Goal: Transaction & Acquisition: Purchase product/service

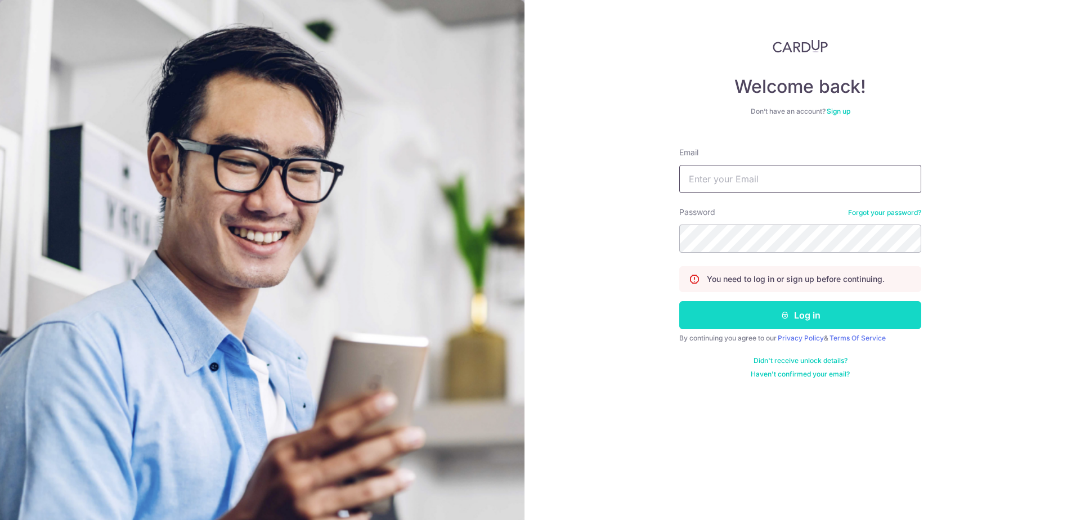
type input "[EMAIL_ADDRESS][DOMAIN_NAME]"
click at [825, 311] on button "Log in" at bounding box center [801, 315] width 242 height 28
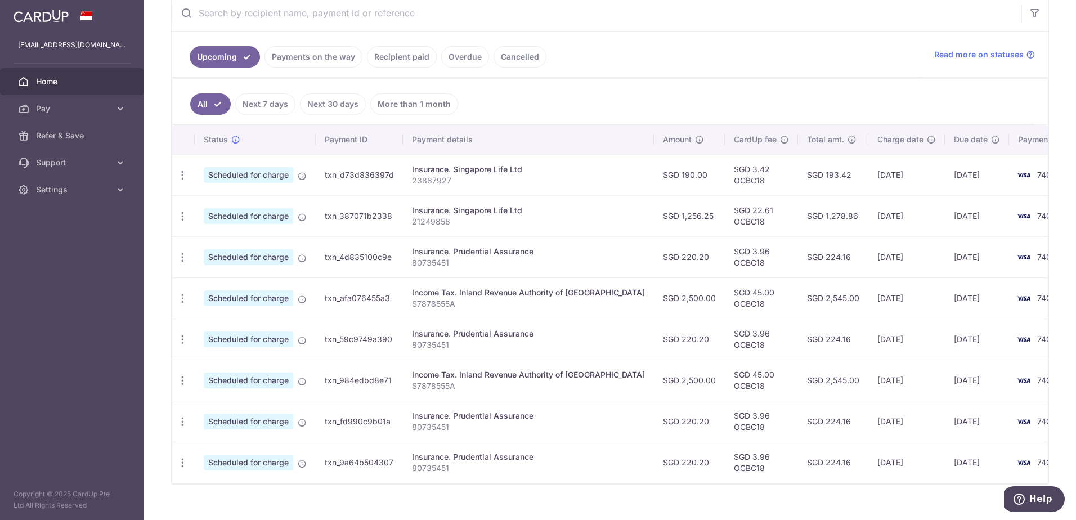
scroll to position [225, 0]
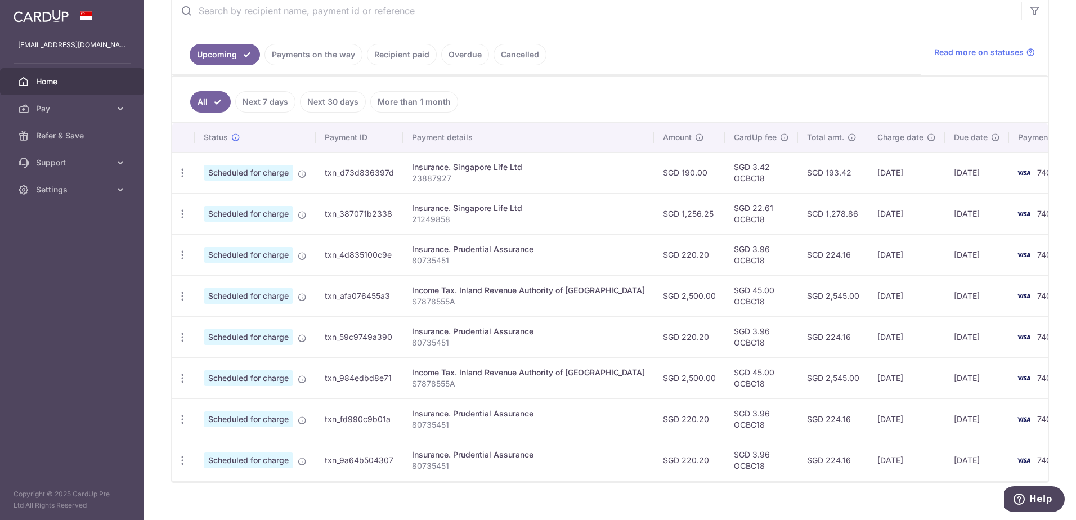
click at [317, 57] on link "Payments on the way" at bounding box center [314, 54] width 98 height 21
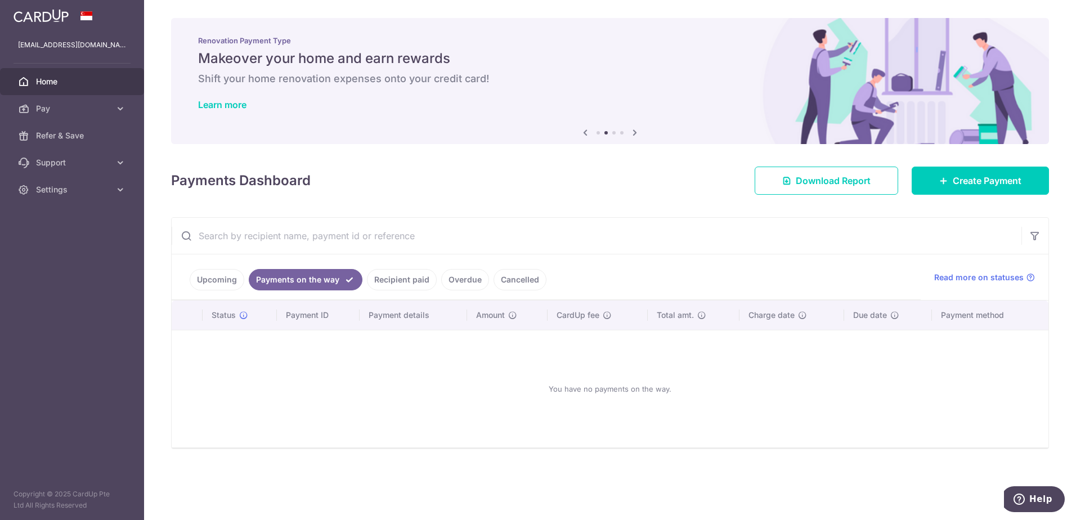
click at [399, 273] on link "Recipient paid" at bounding box center [402, 279] width 70 height 21
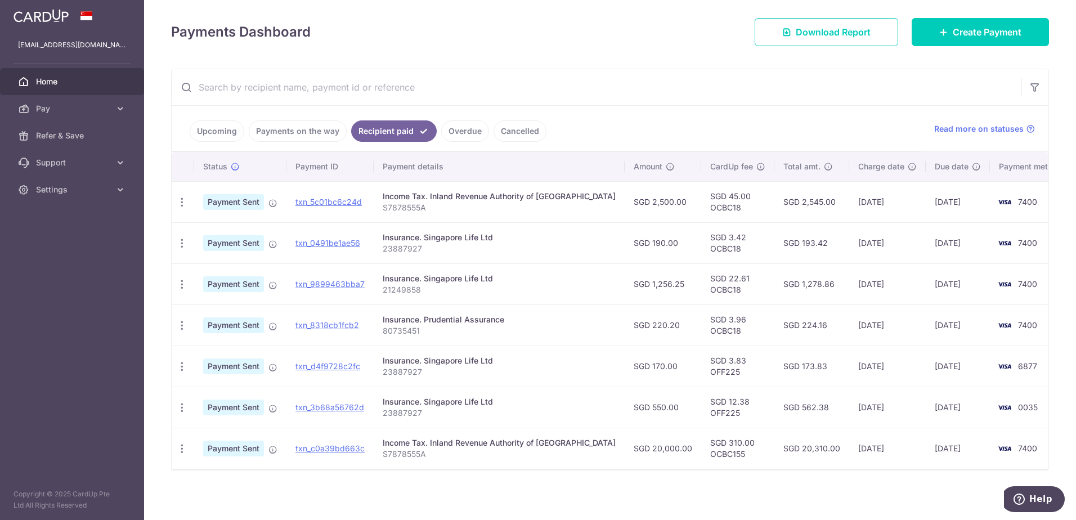
scroll to position [152, 0]
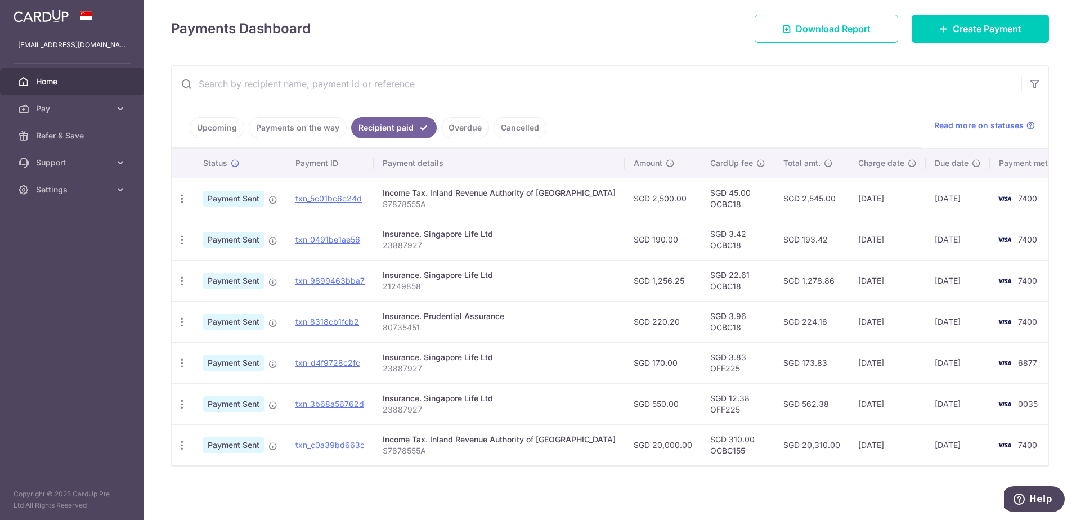
click at [461, 125] on link "Overdue" at bounding box center [465, 127] width 48 height 21
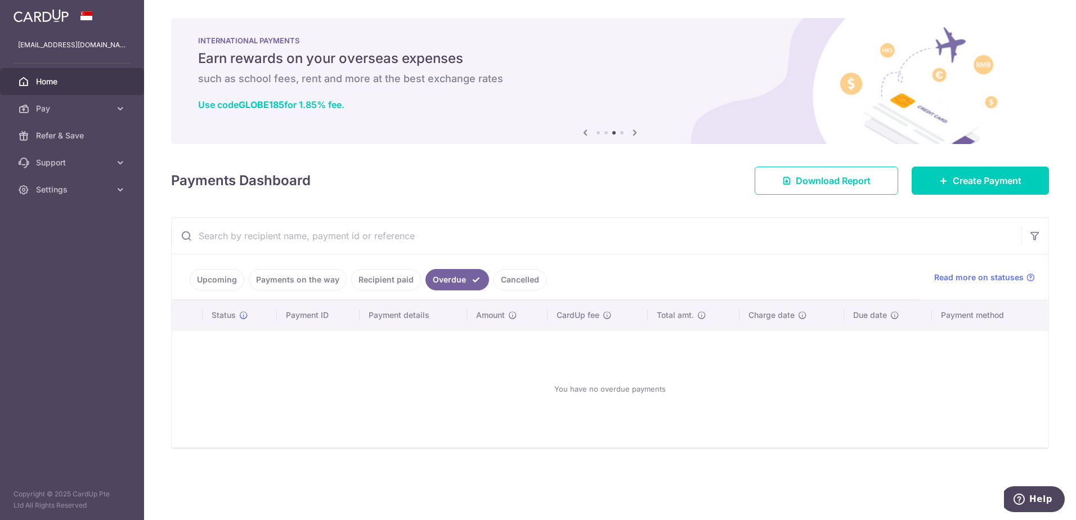
click at [513, 274] on link "Cancelled" at bounding box center [520, 279] width 53 height 21
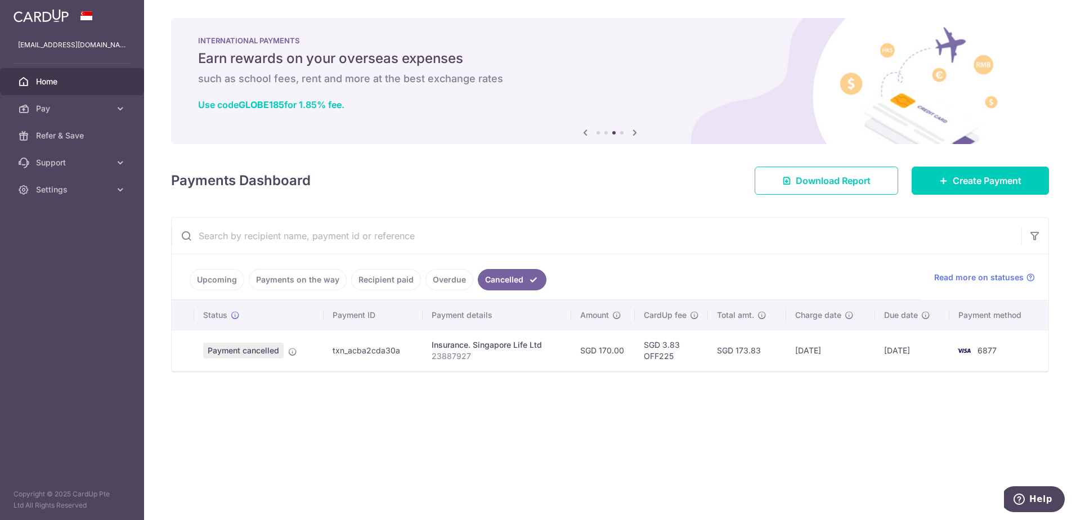
click at [434, 282] on link "Overdue" at bounding box center [450, 279] width 48 height 21
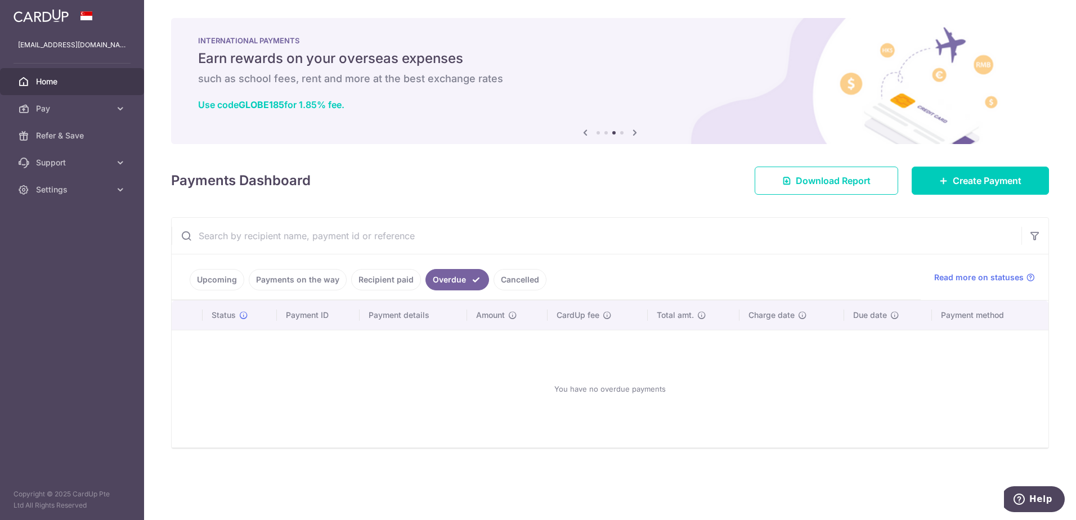
click at [278, 278] on link "Payments on the way" at bounding box center [298, 279] width 98 height 21
click at [208, 276] on link "Upcoming" at bounding box center [217, 279] width 55 height 21
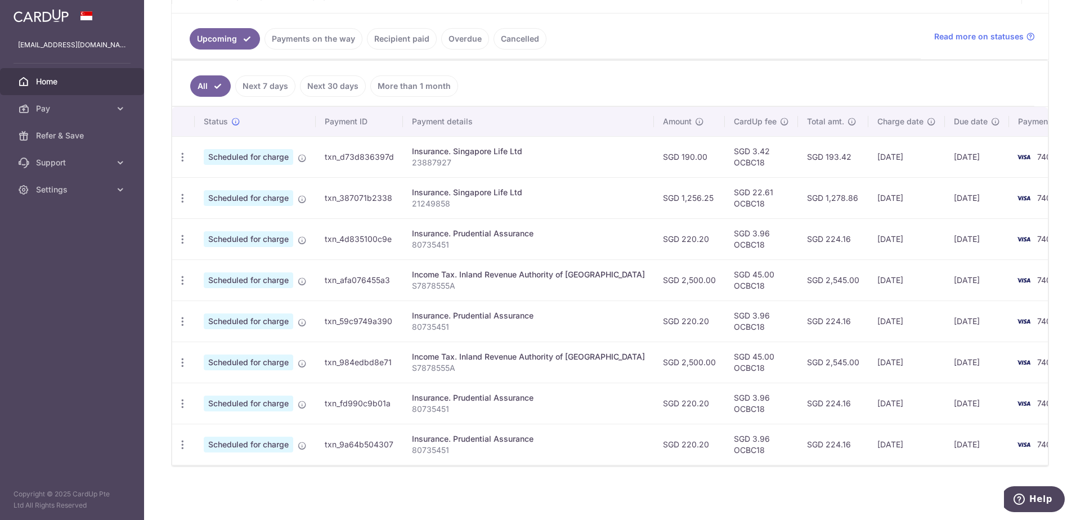
scroll to position [21, 0]
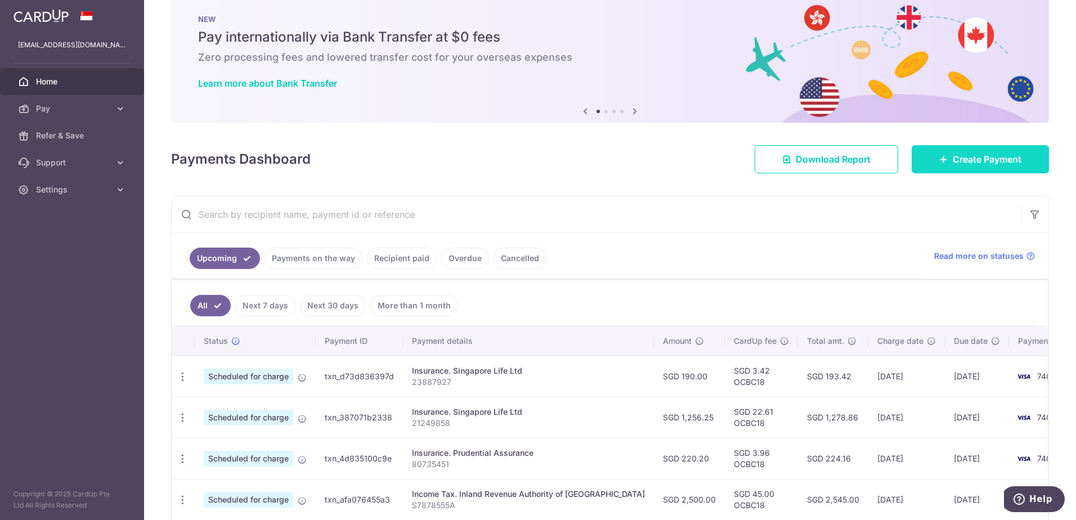
click at [953, 158] on span "Create Payment" at bounding box center [987, 160] width 69 height 14
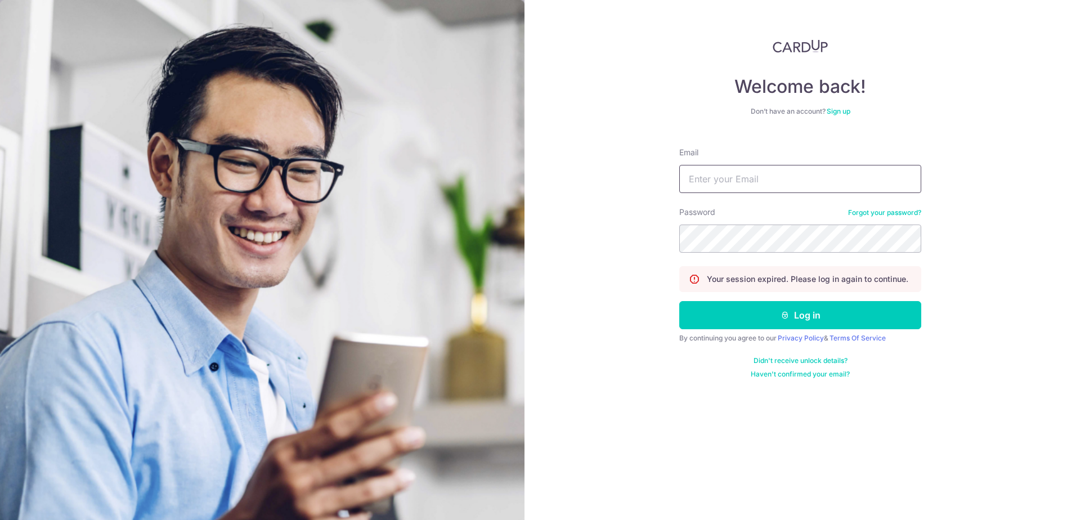
type input "[EMAIL_ADDRESS][DOMAIN_NAME]"
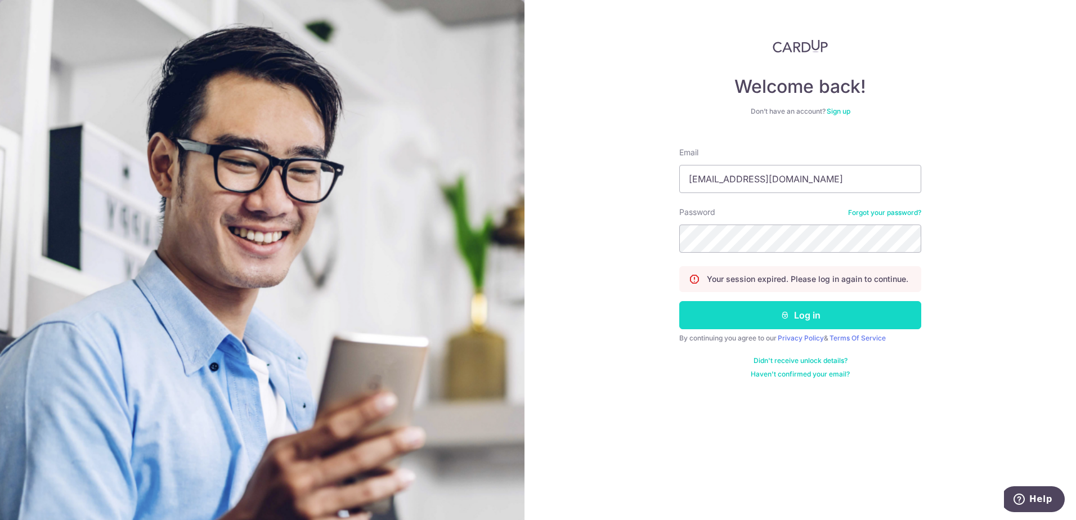
click at [763, 319] on button "Log in" at bounding box center [801, 315] width 242 height 28
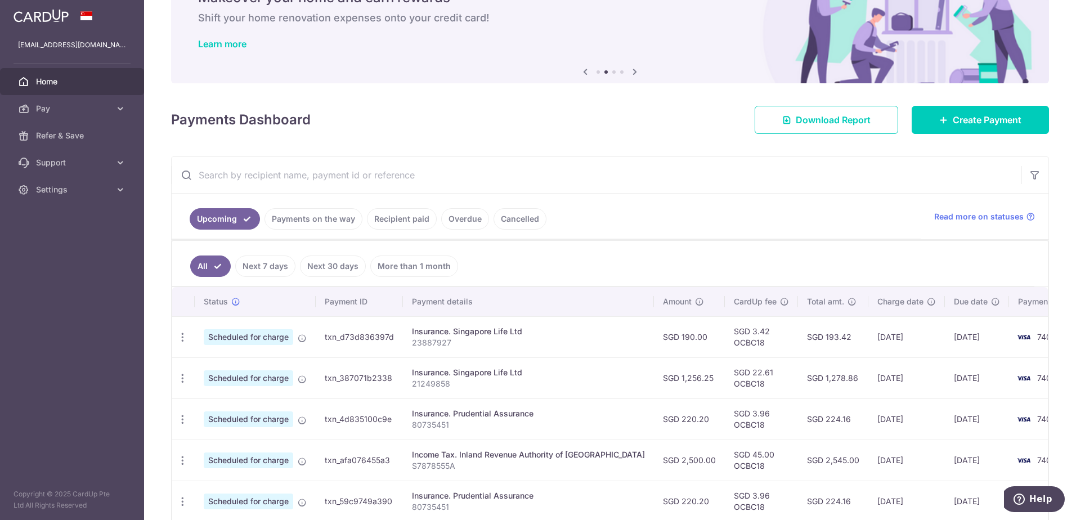
scroll to position [56, 0]
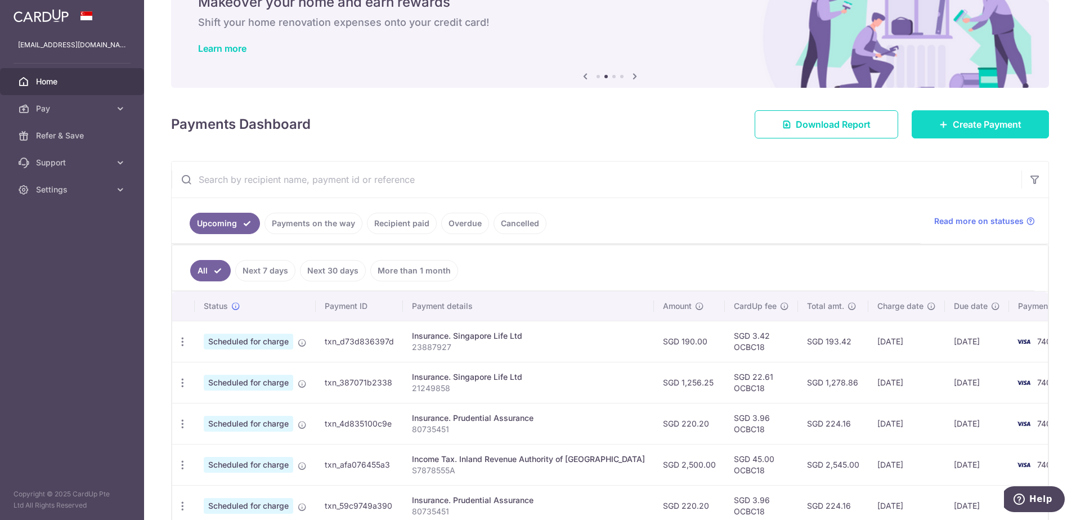
click at [999, 125] on span "Create Payment" at bounding box center [987, 125] width 69 height 14
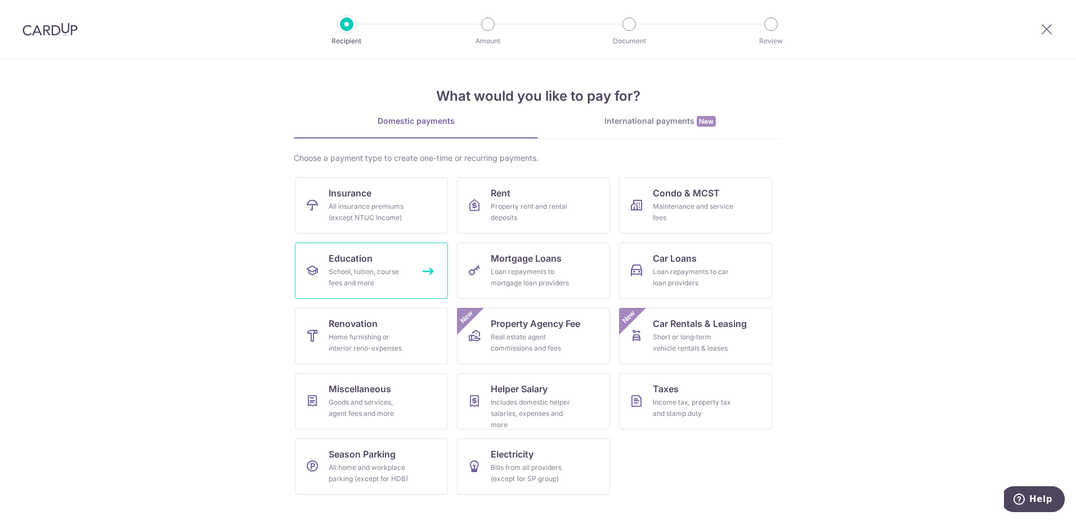
click at [388, 282] on div "School, tuition, course fees and more" at bounding box center [369, 277] width 81 height 23
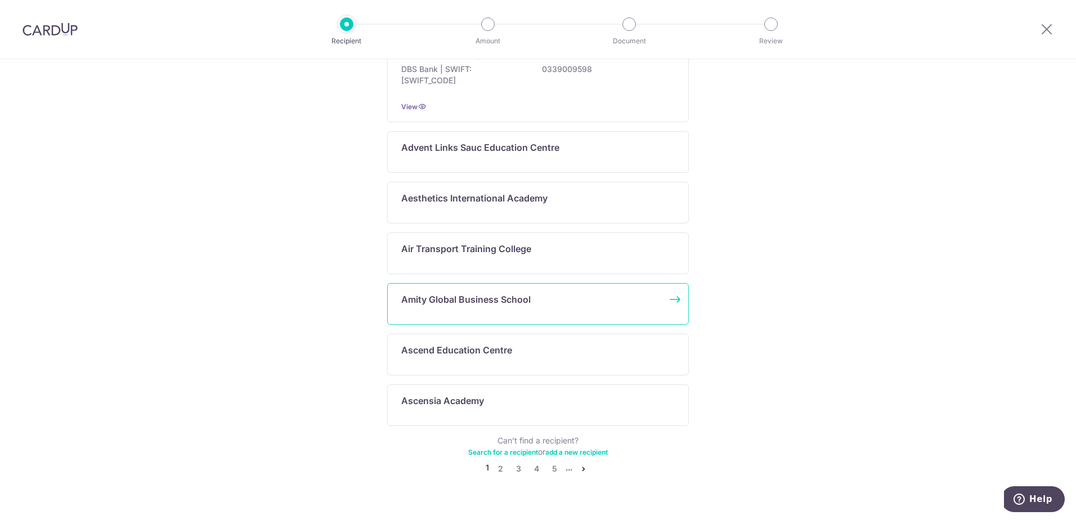
scroll to position [512, 0]
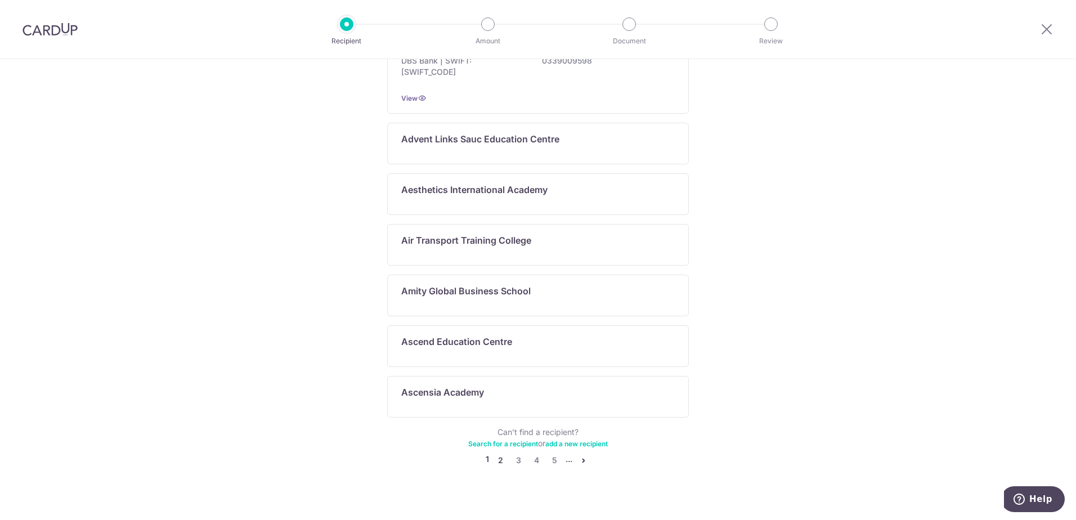
click at [495, 454] on link "2" at bounding box center [501, 461] width 14 height 14
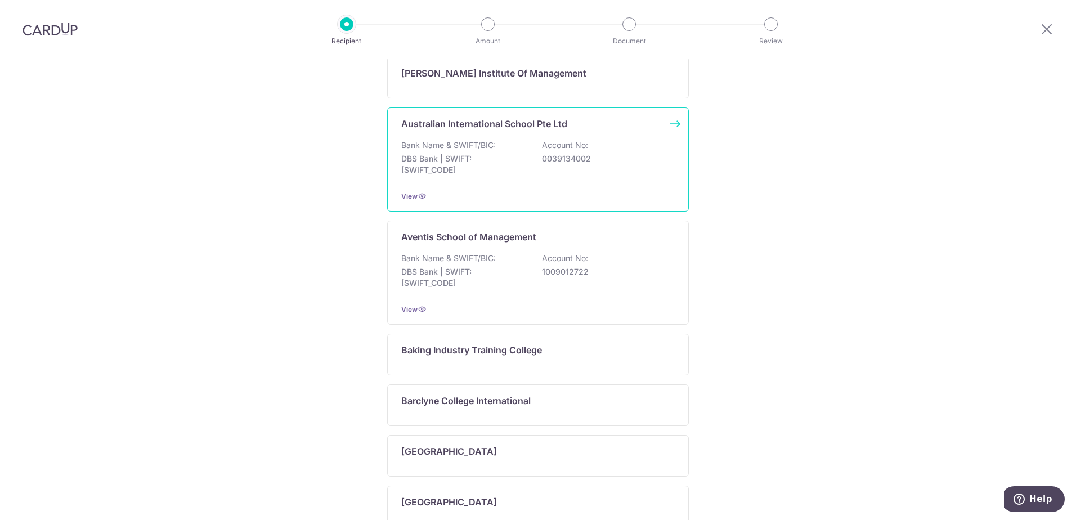
scroll to position [0, 0]
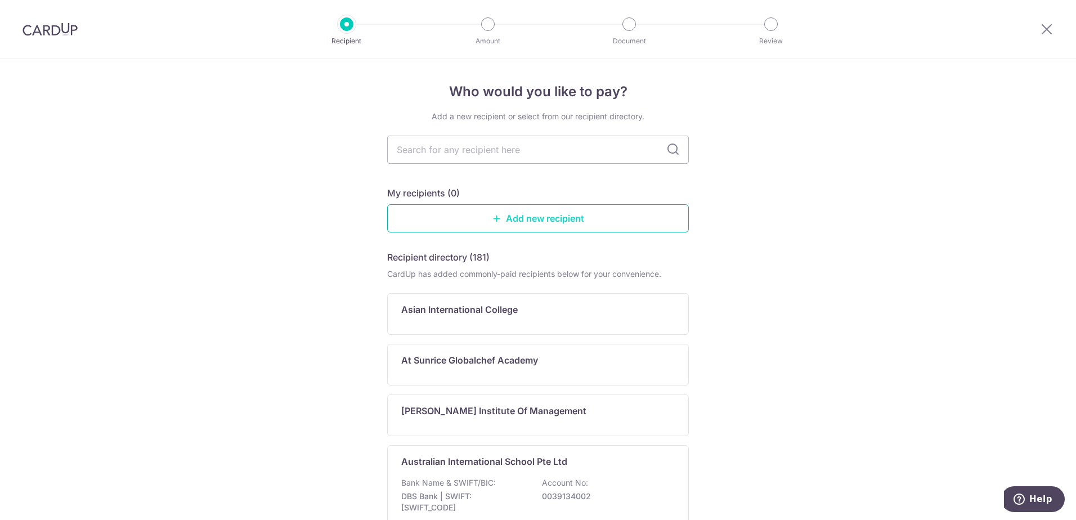
click at [552, 219] on link "Add new recipient" at bounding box center [538, 218] width 302 height 28
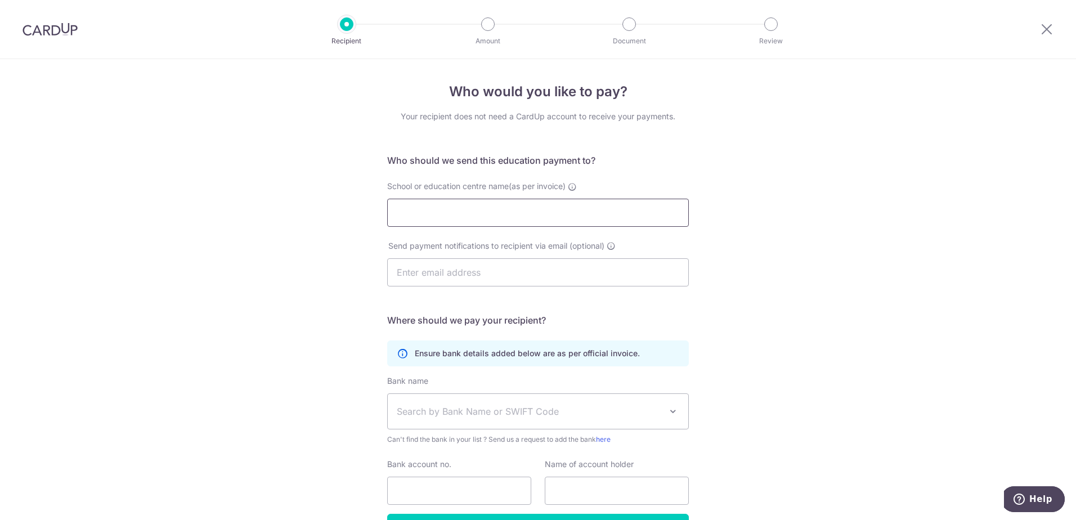
click at [492, 204] on input "School or education centre name(as per invoice)" at bounding box center [538, 213] width 302 height 28
type input "Berries World of Learning School (TCC) Pte Ltd3"
click at [483, 275] on input "text" at bounding box center [538, 272] width 302 height 28
type input "[EMAIL_ADDRESS][DOMAIN_NAME]"
type input "Jessica Lim Kin Ping"
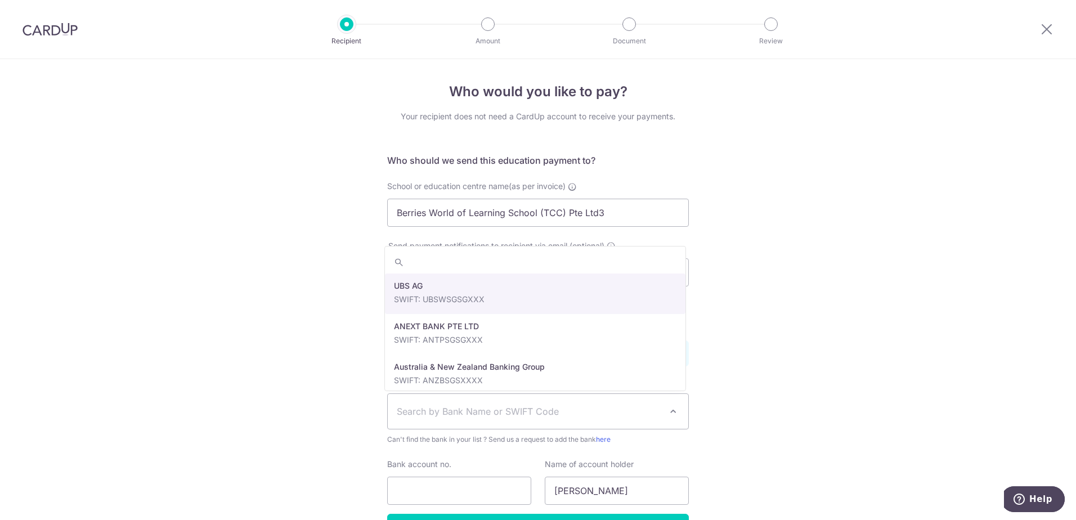
click at [548, 417] on span "Search by Bank Name or SWIFT Code" at bounding box center [529, 412] width 265 height 14
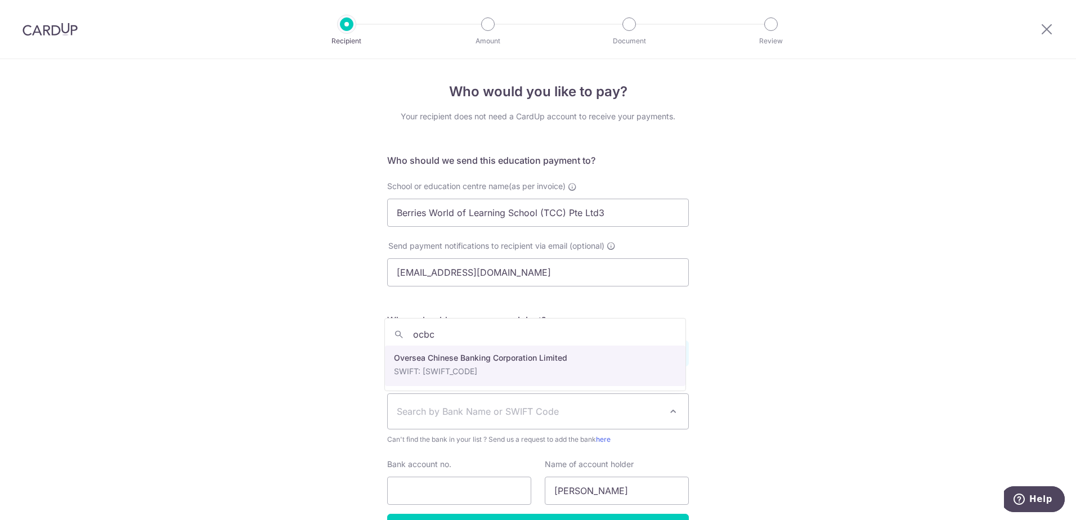
type input "ocbc"
select select "12"
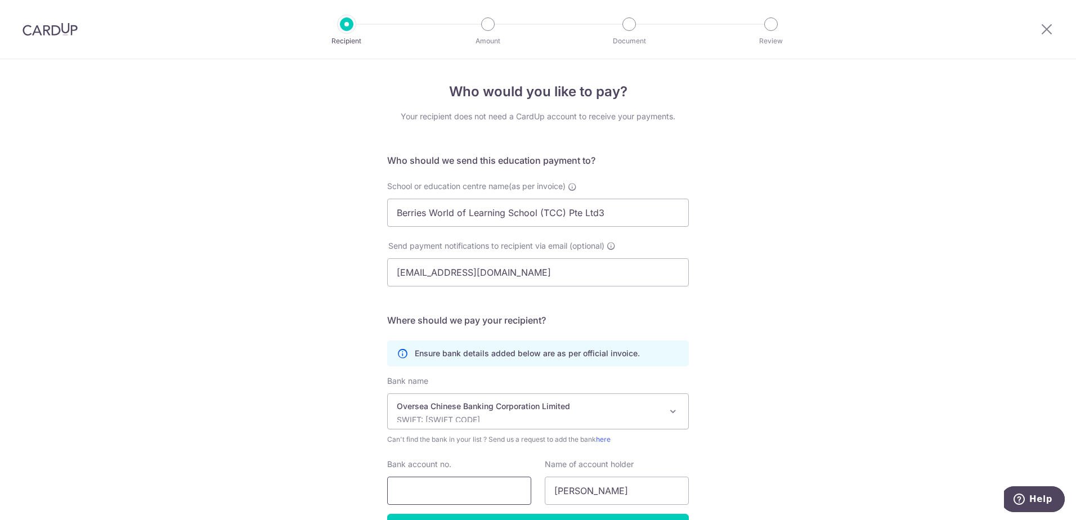
click at [485, 487] on input "Bank account no." at bounding box center [459, 491] width 144 height 28
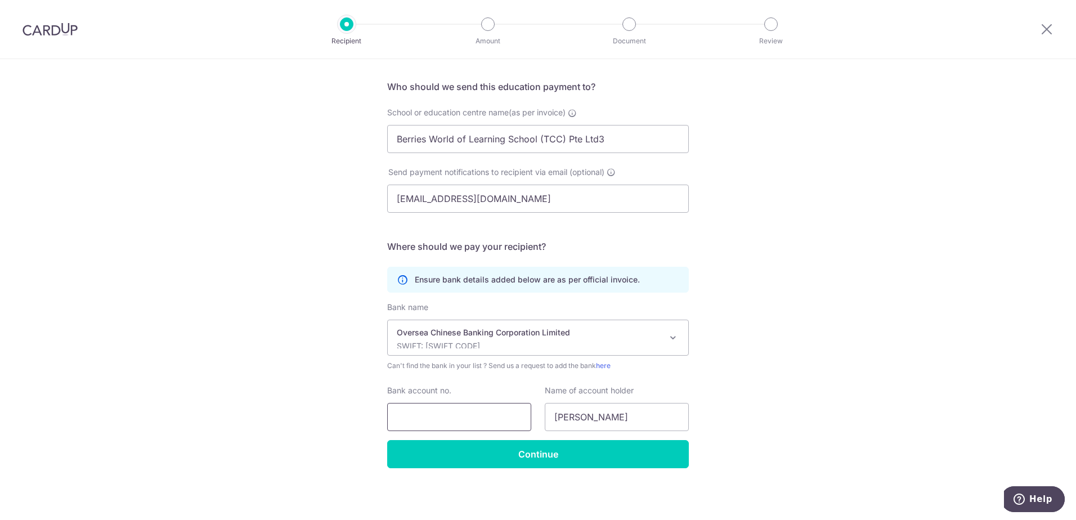
scroll to position [75, 0]
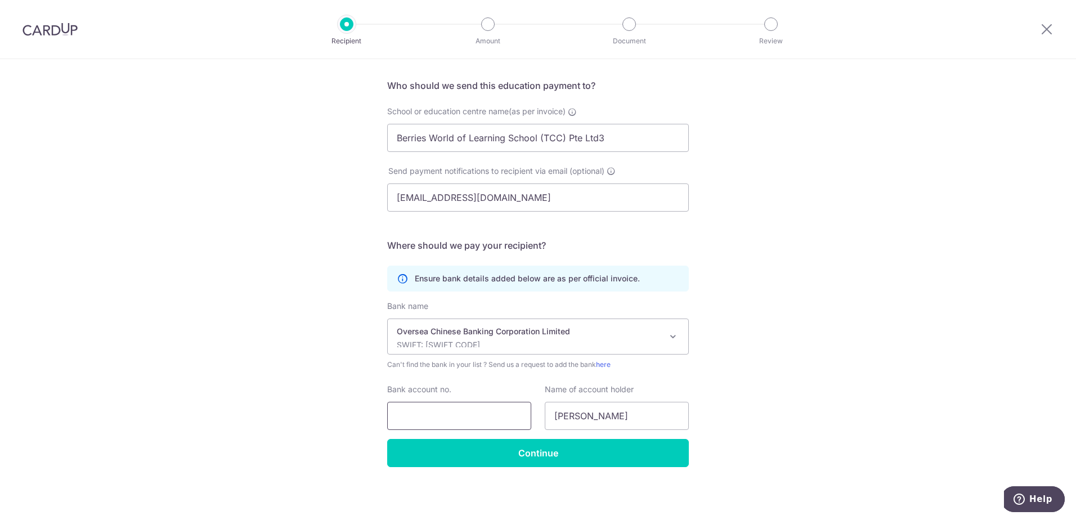
click at [479, 419] on input "Bank account no." at bounding box center [459, 416] width 144 height 28
drag, startPoint x: 574, startPoint y: 412, endPoint x: 640, endPoint y: 417, distance: 66.0
click at [574, 412] on input "Jessica Lim Kin Ping" at bounding box center [617, 416] width 144 height 28
click at [476, 420] on input "71259141100166" at bounding box center [459, 416] width 144 height 28
type input "712591411001"
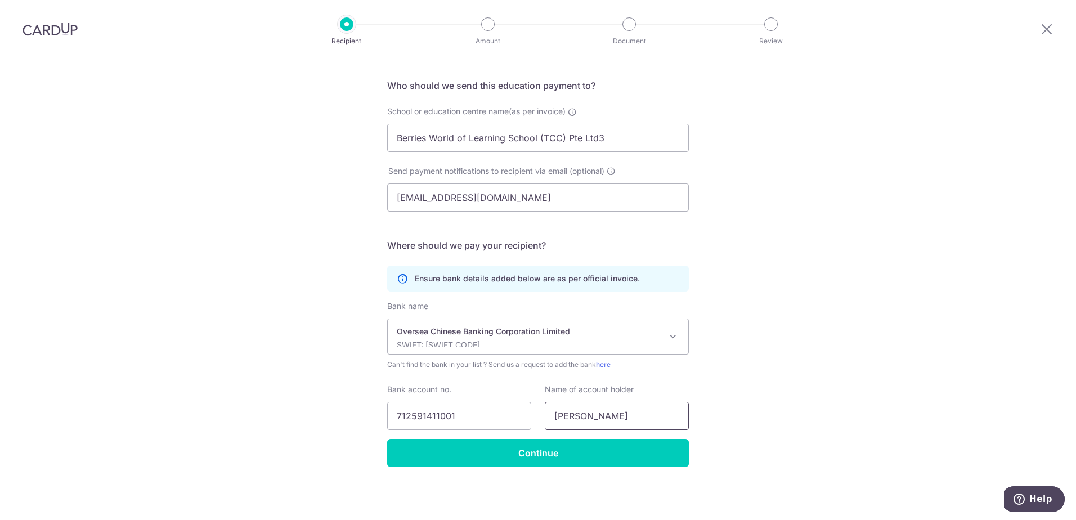
click at [662, 417] on input "Jessica Lim Kin Ping" at bounding box center [617, 416] width 144 height 28
type input "J"
click at [614, 139] on input "Berries World of Learning School (TCC) Pte Ltd3" at bounding box center [538, 138] width 302 height 28
drag, startPoint x: 614, startPoint y: 139, endPoint x: 244, endPoint y: 99, distance: 372.1
click at [244, 99] on div "Who would you like to pay? Your recipient does not need a CardUp account to rec…" at bounding box center [538, 252] width 1076 height 536
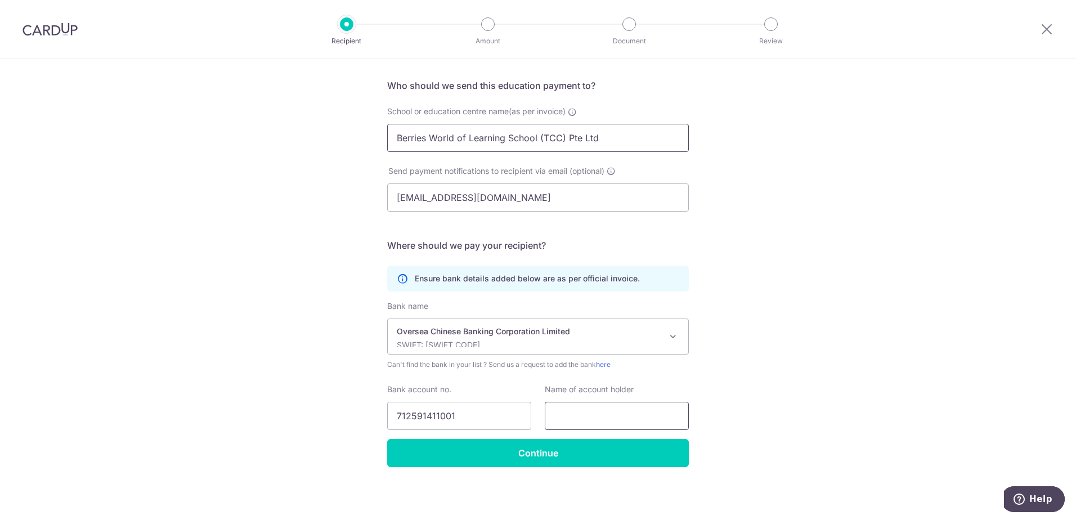
type input "Berries World of Learning School (TCC) Pte Ltd"
click at [593, 422] on input "text" at bounding box center [617, 416] width 144 height 28
paste input "Berries World of Learning School (TCC) Pte Ltd"
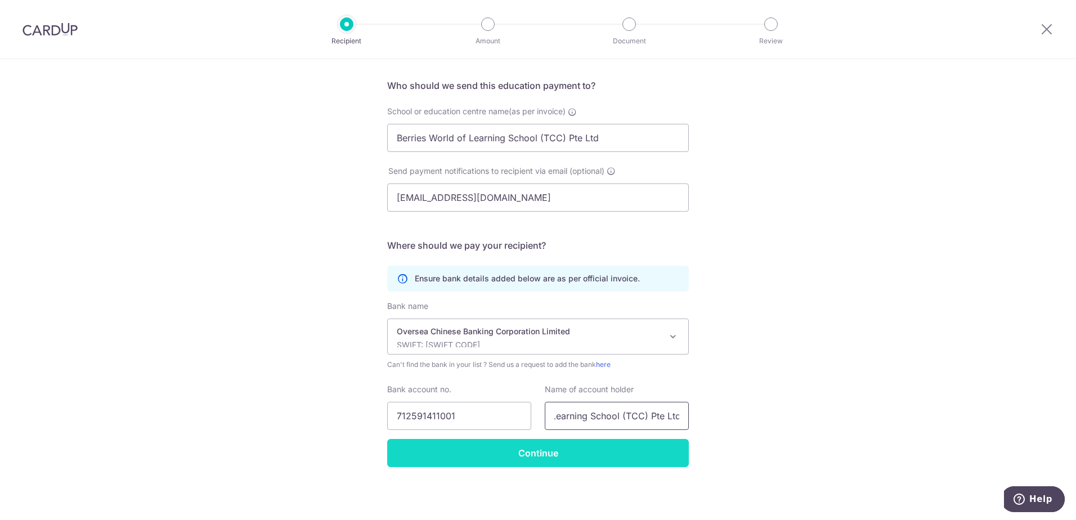
type input "Berries World of Learning School (TCC) Pte Ltd"
click at [557, 458] on input "Continue" at bounding box center [538, 453] width 302 height 28
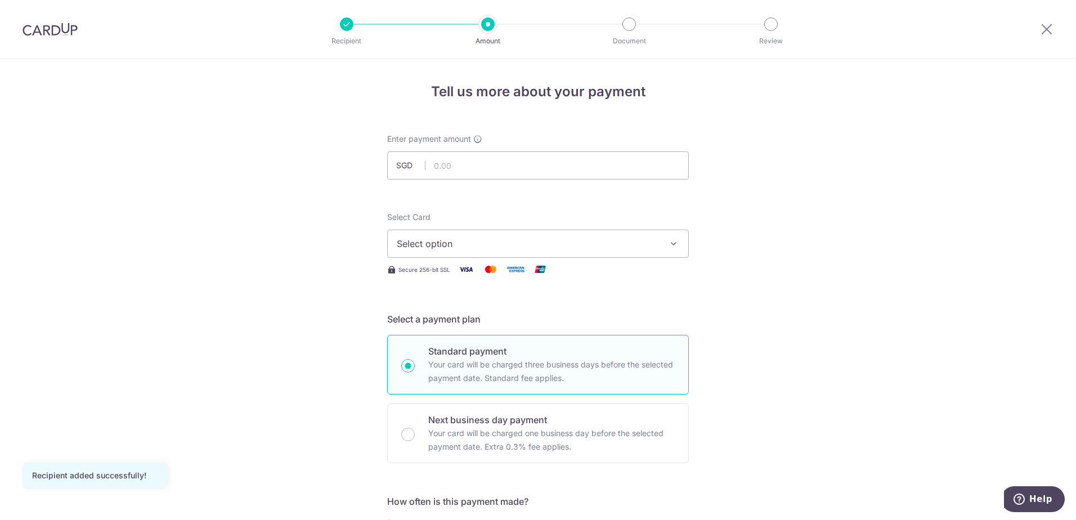
click at [520, 237] on span "Select option" at bounding box center [528, 244] width 262 height 14
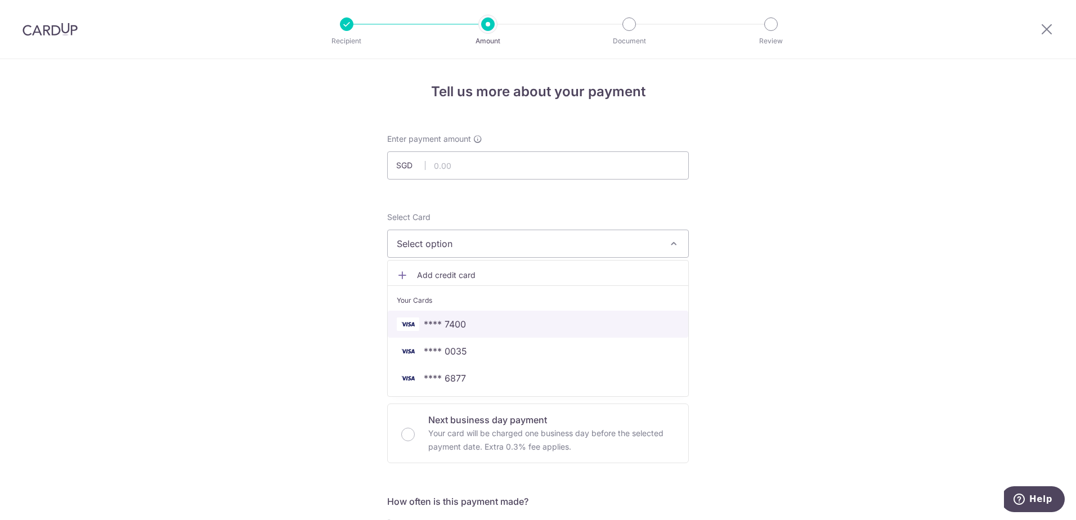
drag, startPoint x: 447, startPoint y: 330, endPoint x: 402, endPoint y: 332, distance: 45.1
click at [447, 330] on span "**** 7400" at bounding box center [445, 325] width 42 height 14
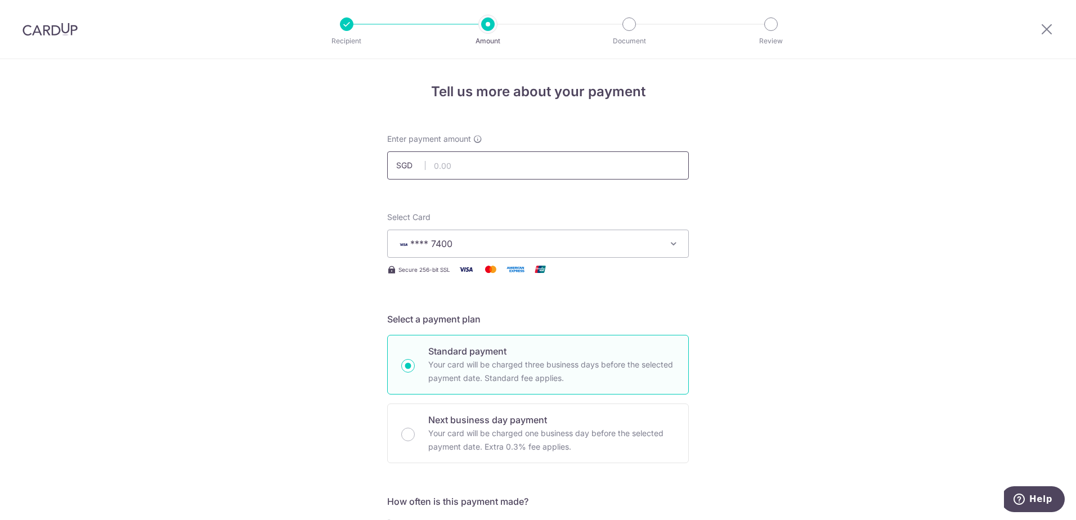
click at [481, 172] on input "text" at bounding box center [538, 165] width 302 height 28
type input "9"
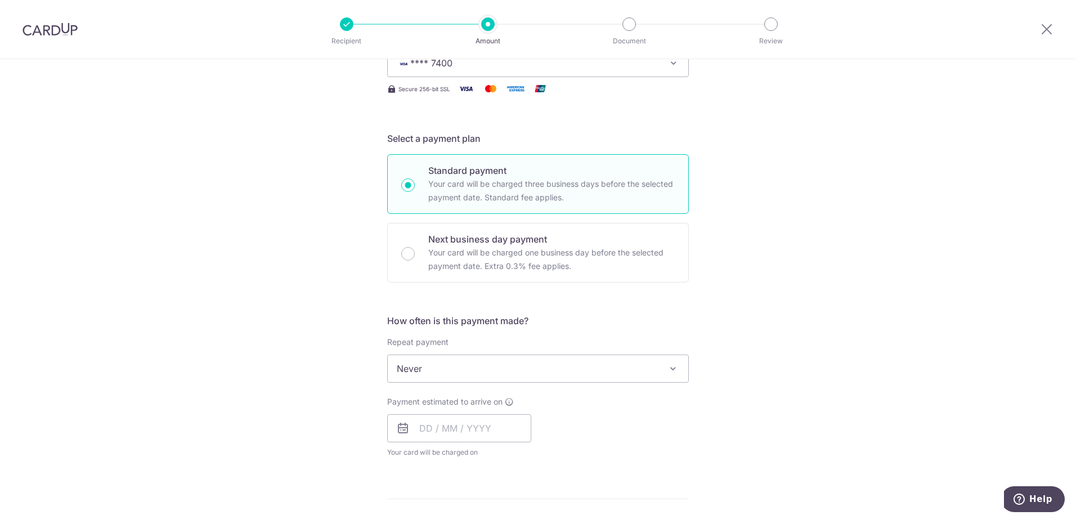
scroll to position [233, 0]
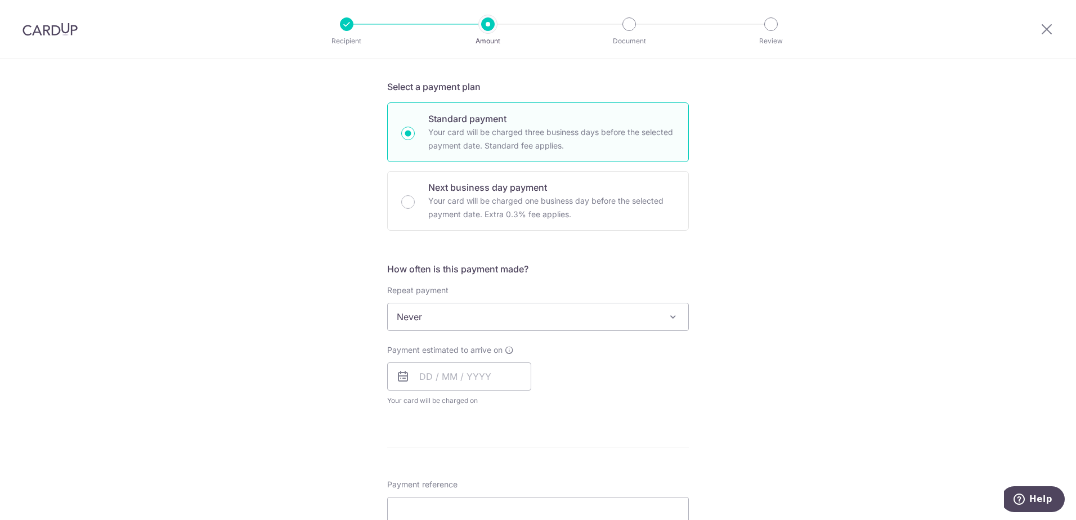
type input "66.00"
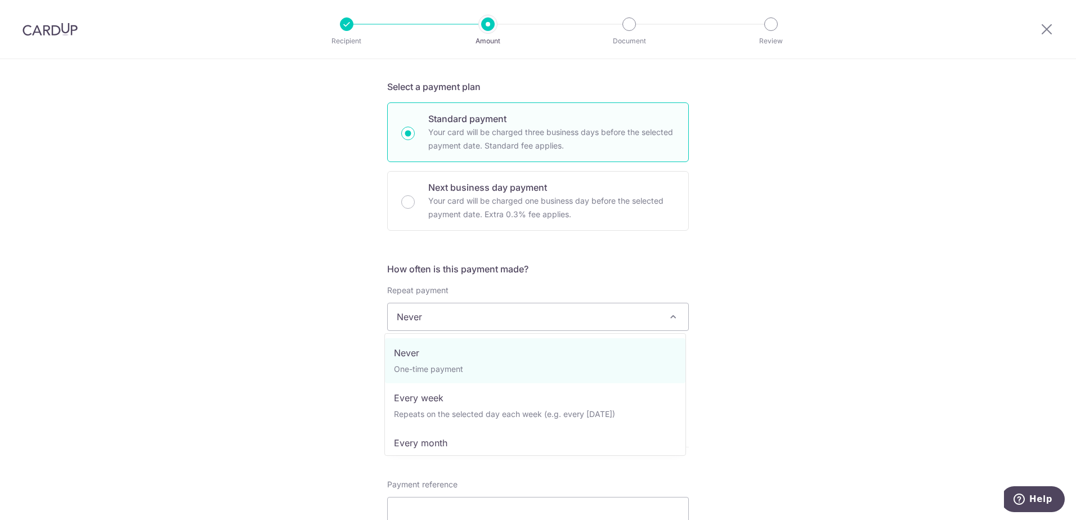
click at [673, 316] on span at bounding box center [674, 317] width 14 height 14
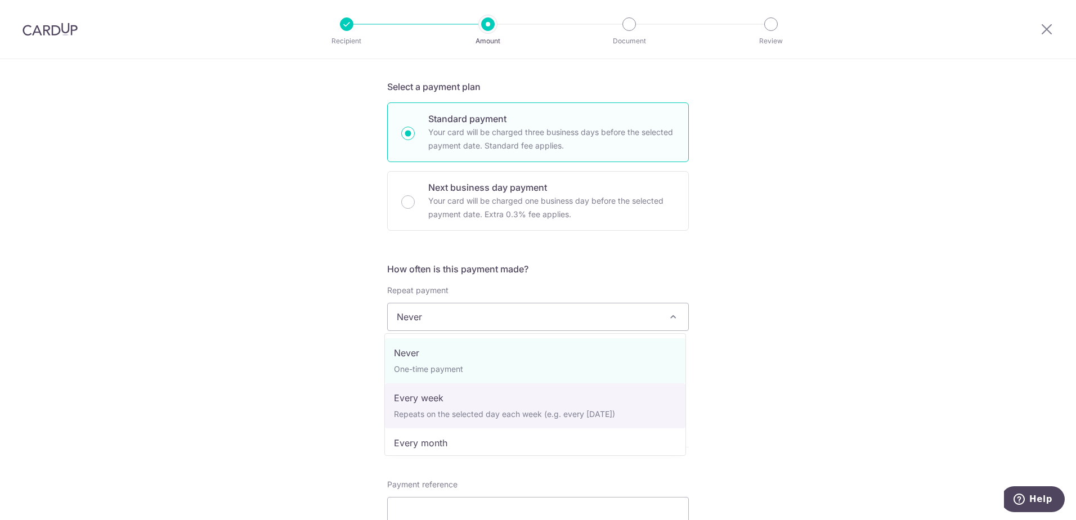
select select "2"
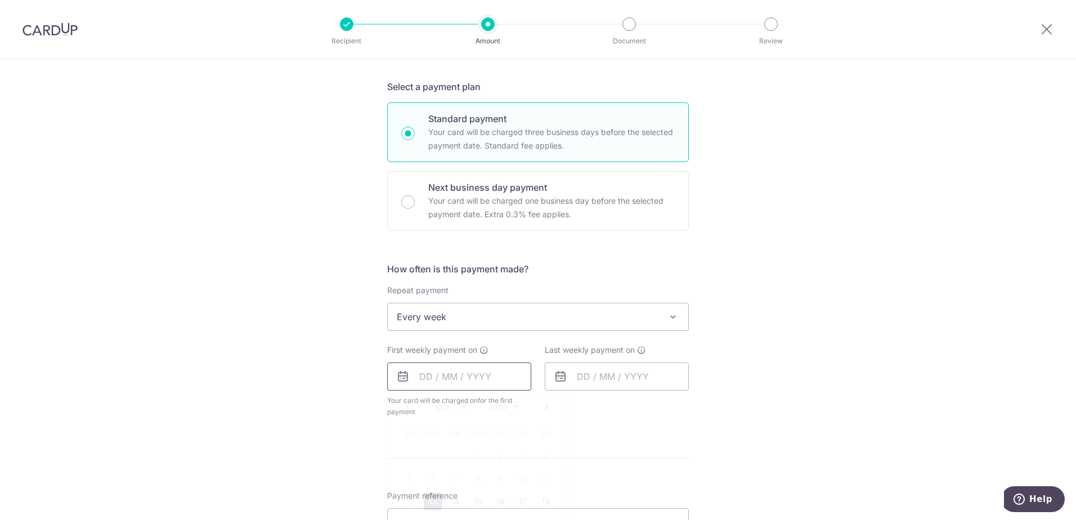
click at [467, 379] on input "text" at bounding box center [459, 377] width 144 height 28
click at [427, 499] on link "13" at bounding box center [433, 502] width 18 height 18
type input "[DATE]"
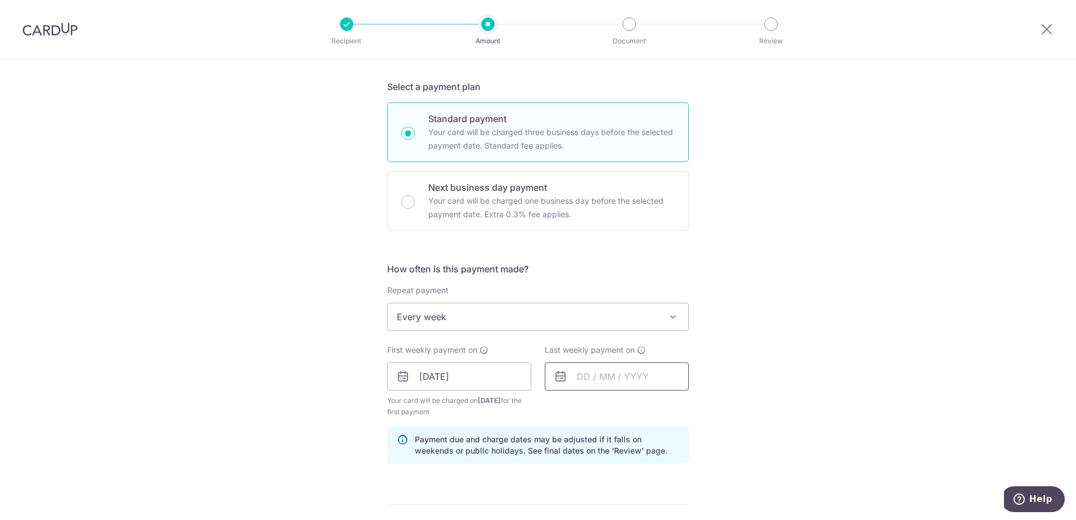
click at [595, 374] on input "text" at bounding box center [617, 377] width 144 height 28
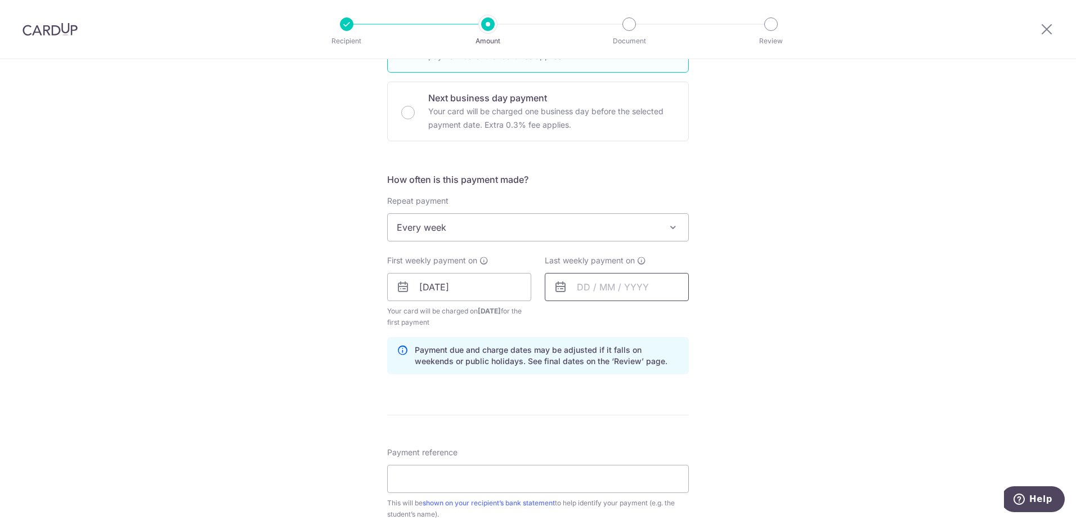
scroll to position [323, 0]
click at [593, 287] on input "text" at bounding box center [617, 287] width 144 height 28
click at [574, 286] on input "text" at bounding box center [617, 287] width 144 height 28
type input "6"
click at [556, 287] on icon at bounding box center [561, 287] width 14 height 14
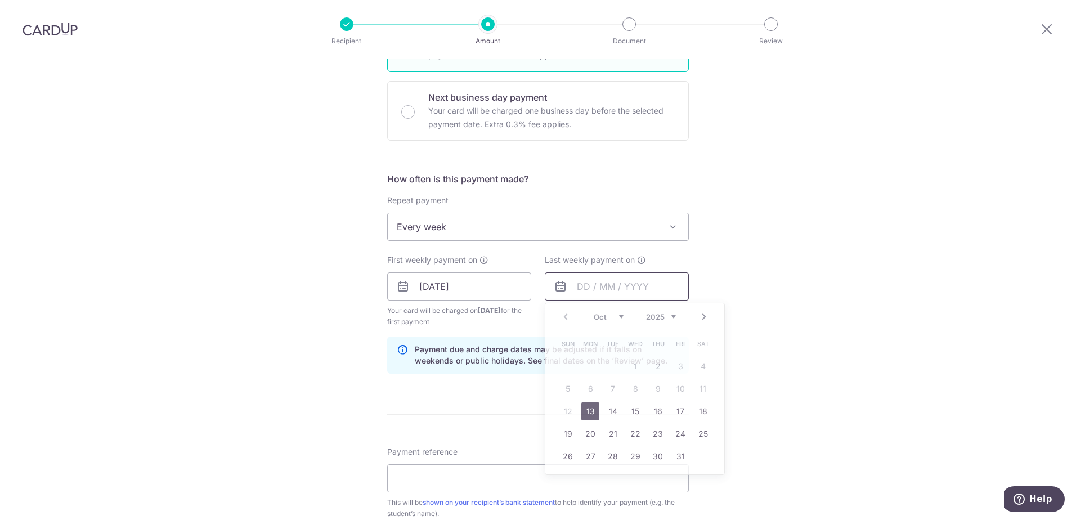
click at [601, 291] on input "text" at bounding box center [617, 287] width 144 height 28
type input "5"
click at [590, 435] on link "20" at bounding box center [591, 434] width 18 height 18
type input "20/10/2025"
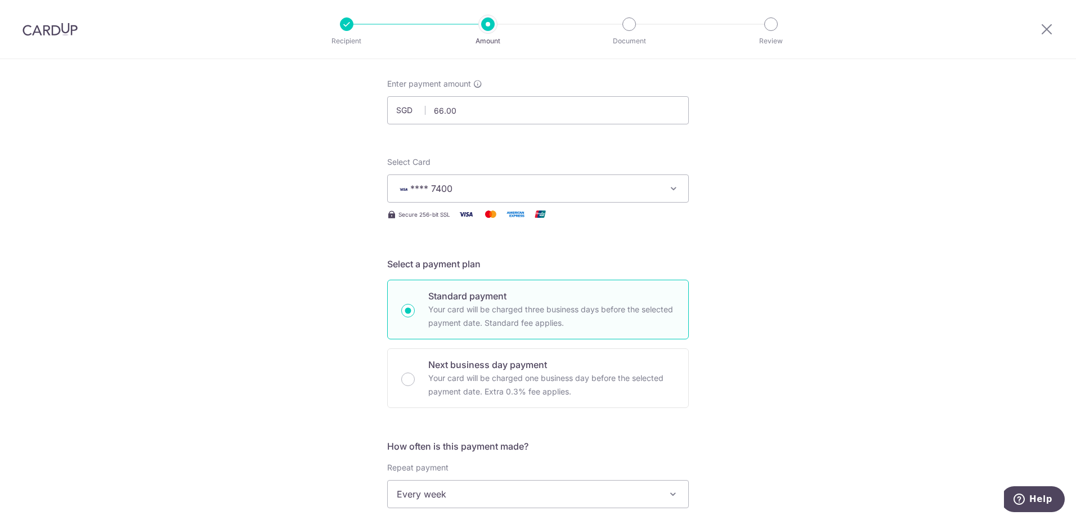
scroll to position [0, 0]
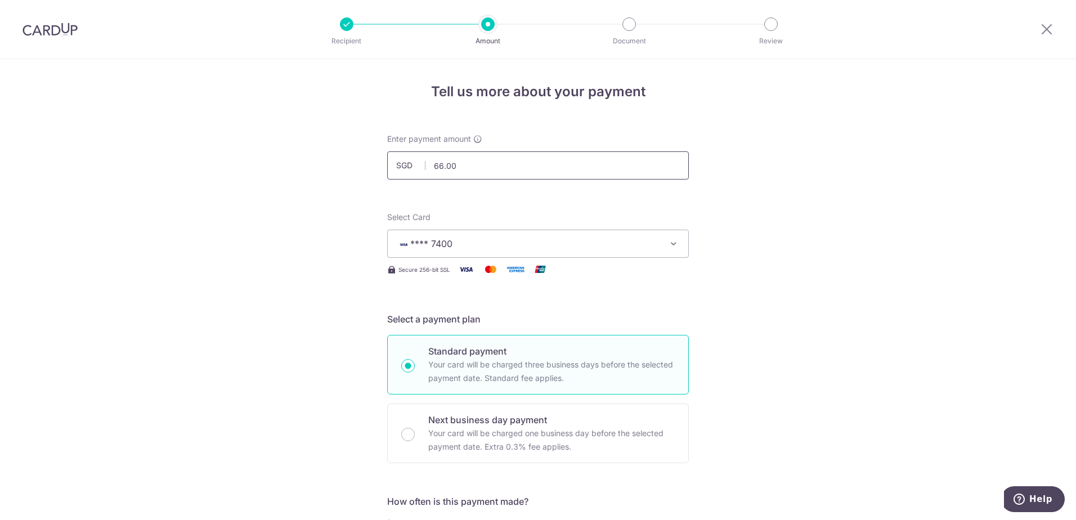
click at [633, 165] on input "66.00" at bounding box center [538, 165] width 302 height 28
type input "6"
type input "592.96"
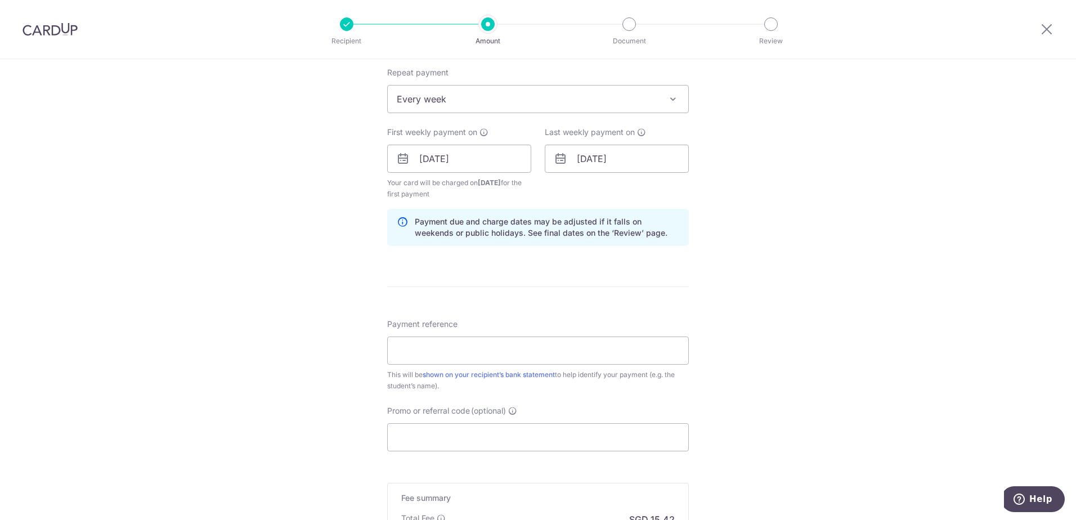
scroll to position [518, 0]
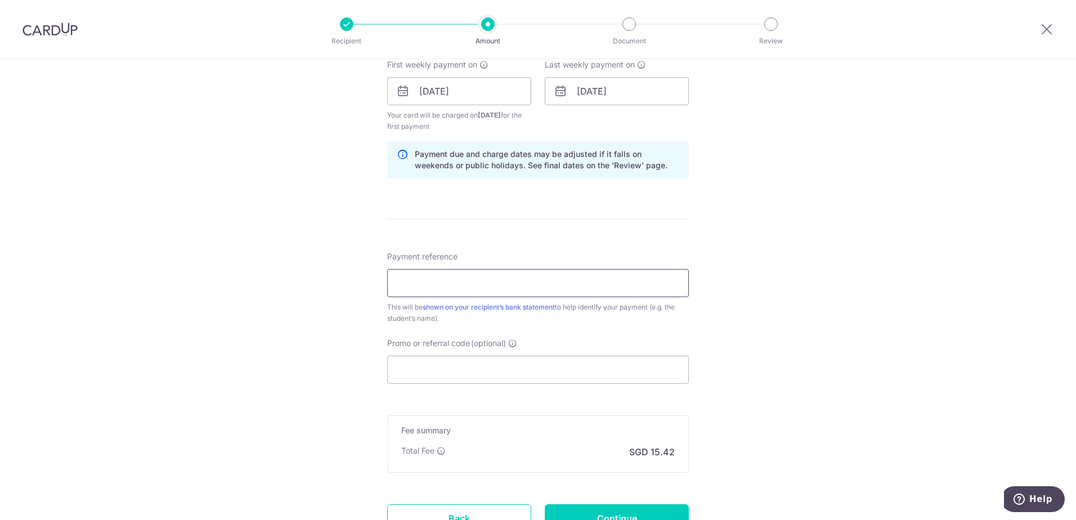
click at [606, 279] on input "Payment reference" at bounding box center [538, 283] width 302 height 28
click at [405, 285] on input "DTI25002879 Israel Judah Wijaya" at bounding box center [538, 283] width 302 height 28
click at [547, 289] on input "DT-I25002879 Israel Judah Wijaya" at bounding box center [538, 283] width 302 height 28
type input "DT-I25002879 Wijaya Israel Judah"
click at [392, 365] on input "Promo or referral code (optional)" at bounding box center [538, 370] width 302 height 28
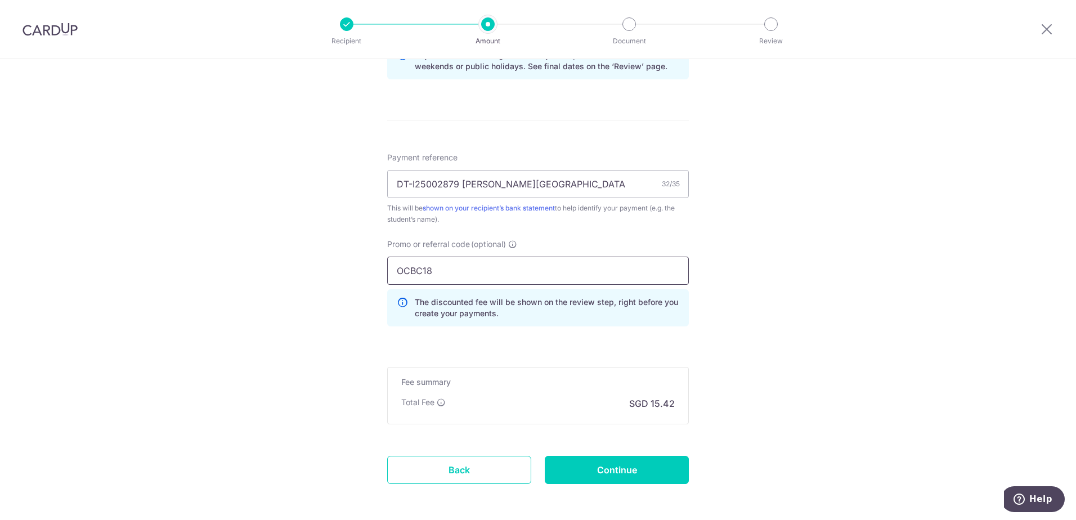
scroll to position [619, 0]
type input "OCBC18"
click at [625, 465] on input "Continue" at bounding box center [617, 468] width 144 height 28
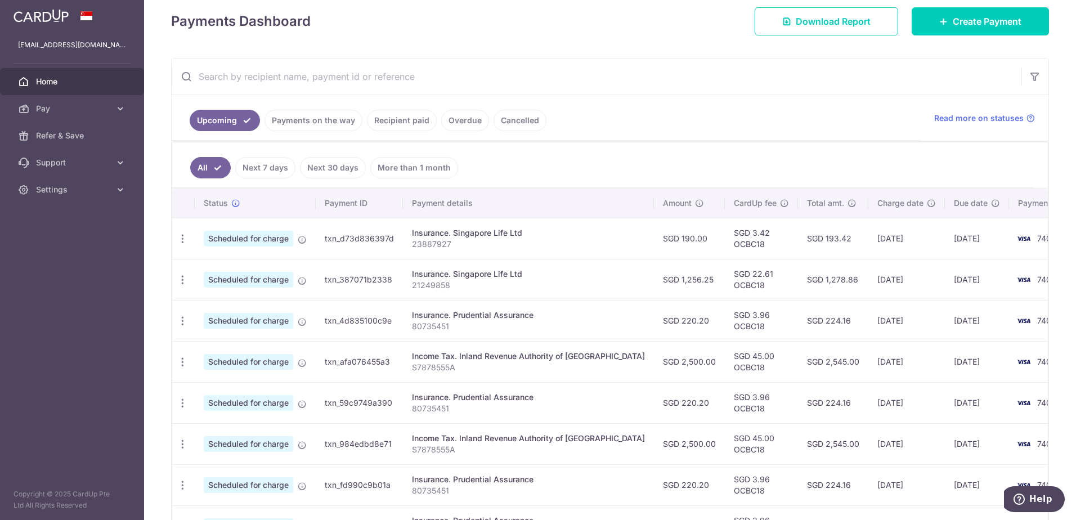
scroll to position [169, 0]
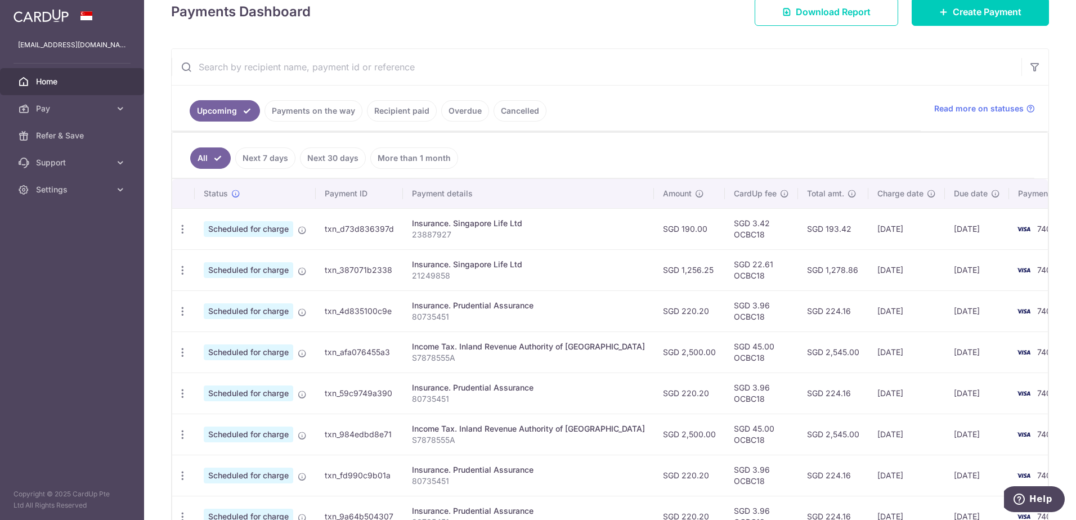
click at [394, 109] on link "Recipient paid" at bounding box center [402, 110] width 70 height 21
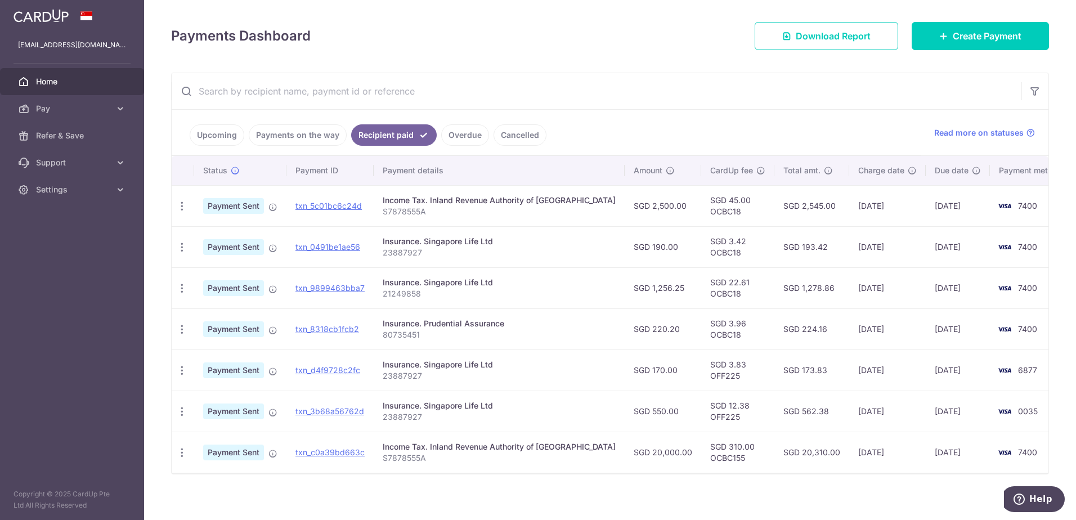
scroll to position [152, 0]
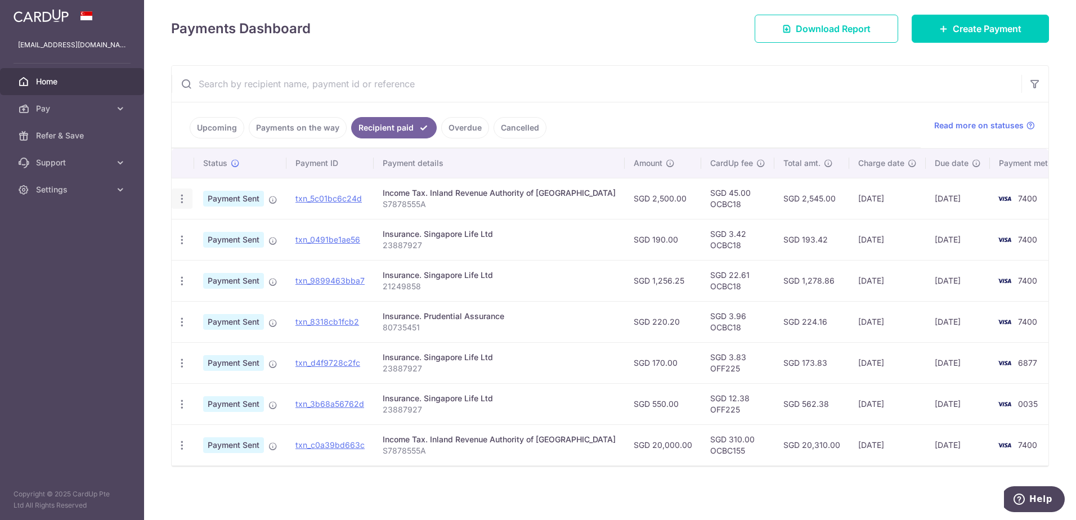
click at [180, 196] on icon "button" at bounding box center [182, 199] width 12 height 12
click at [368, 490] on div "× Pause Schedule Pause all future payments in this series Pause just this one p…" at bounding box center [610, 260] width 932 height 520
click at [185, 240] on icon "button" at bounding box center [182, 240] width 12 height 12
click at [235, 481] on div "× Pause Schedule Pause all future payments in this series Pause just this one p…" at bounding box center [610, 260] width 932 height 520
click at [180, 282] on icon "button" at bounding box center [182, 281] width 12 height 12
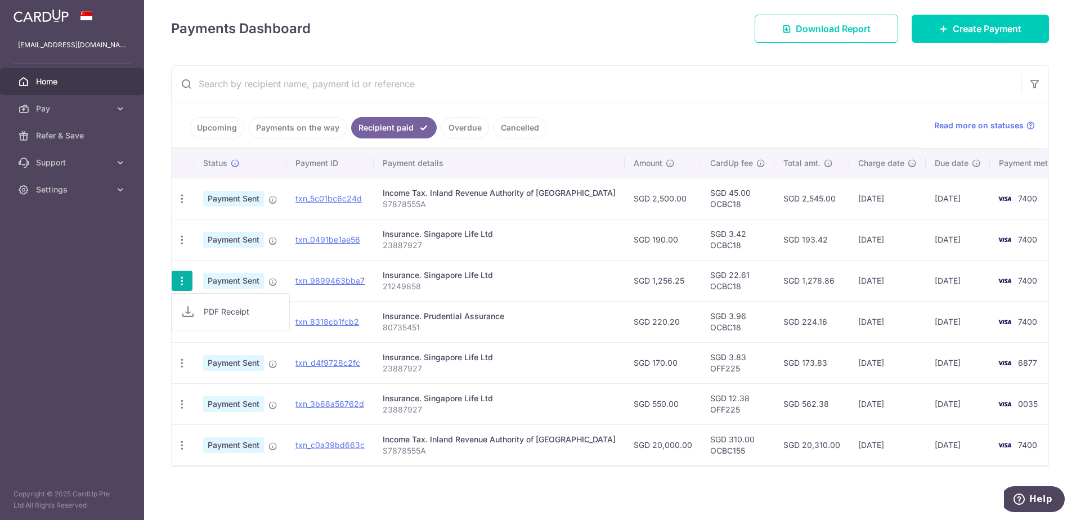
click at [215, 312] on span "PDF Receipt" at bounding box center [242, 311] width 77 height 11
click at [177, 235] on icon "button" at bounding box center [182, 240] width 12 height 12
click at [230, 274] on span "PDF Receipt" at bounding box center [242, 270] width 77 height 11
click at [187, 200] on div "PDF Receipt" at bounding box center [182, 199] width 21 height 21
click at [184, 200] on icon "button" at bounding box center [182, 199] width 12 height 12
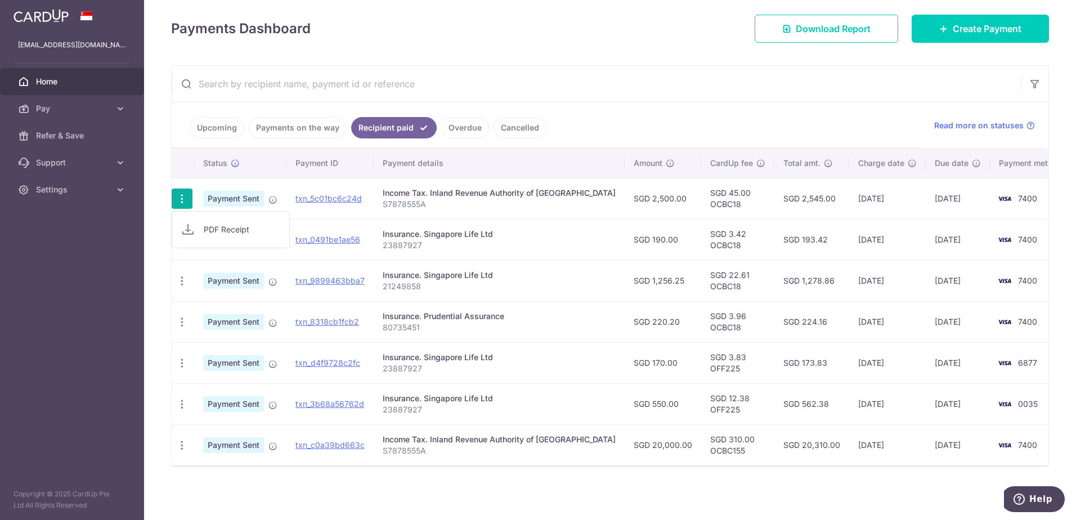
click at [219, 230] on span "PDF Receipt" at bounding box center [242, 229] width 77 height 11
click at [185, 320] on icon "button" at bounding box center [182, 322] width 12 height 12
click at [220, 353] on span "PDF Receipt" at bounding box center [242, 352] width 77 height 11
click at [212, 132] on link "Upcoming" at bounding box center [217, 127] width 55 height 21
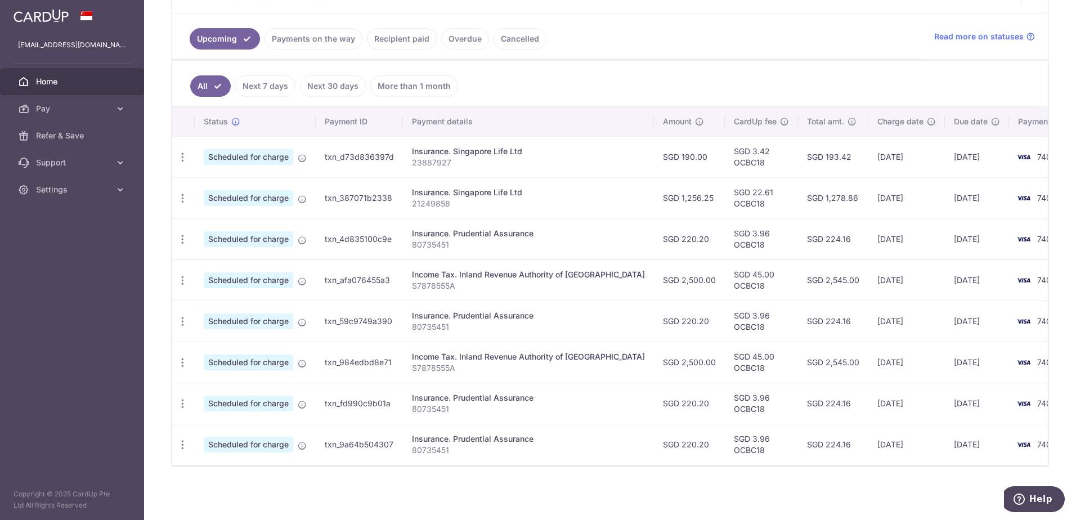
scroll to position [247, 0]
click at [182, 151] on icon "button" at bounding box center [183, 157] width 12 height 12
click at [559, 74] on ul "All Next 7 days Next 30 days More than 1 month" at bounding box center [603, 84] width 863 height 46
click at [328, 38] on link "Payments on the way" at bounding box center [314, 38] width 98 height 21
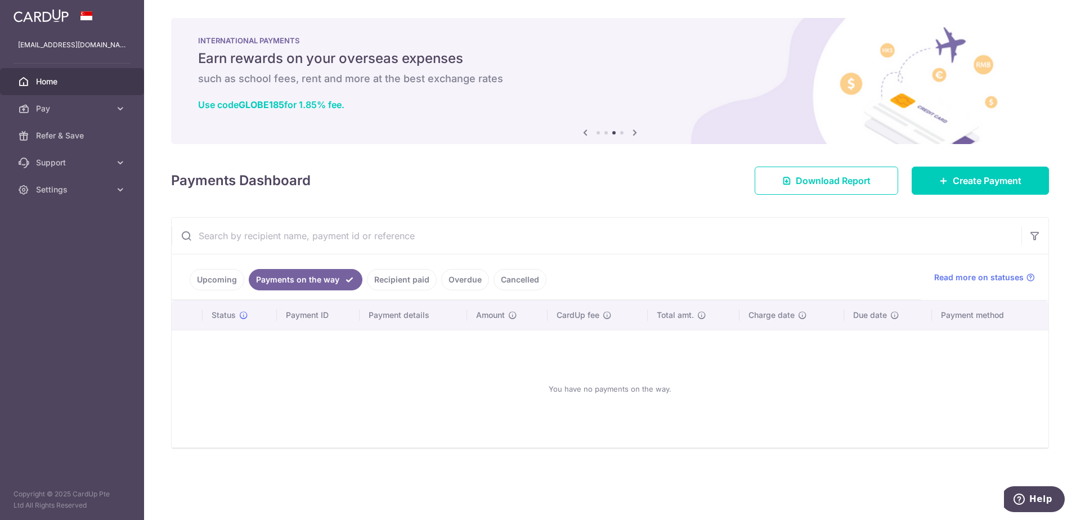
click at [390, 277] on link "Recipient paid" at bounding box center [402, 279] width 70 height 21
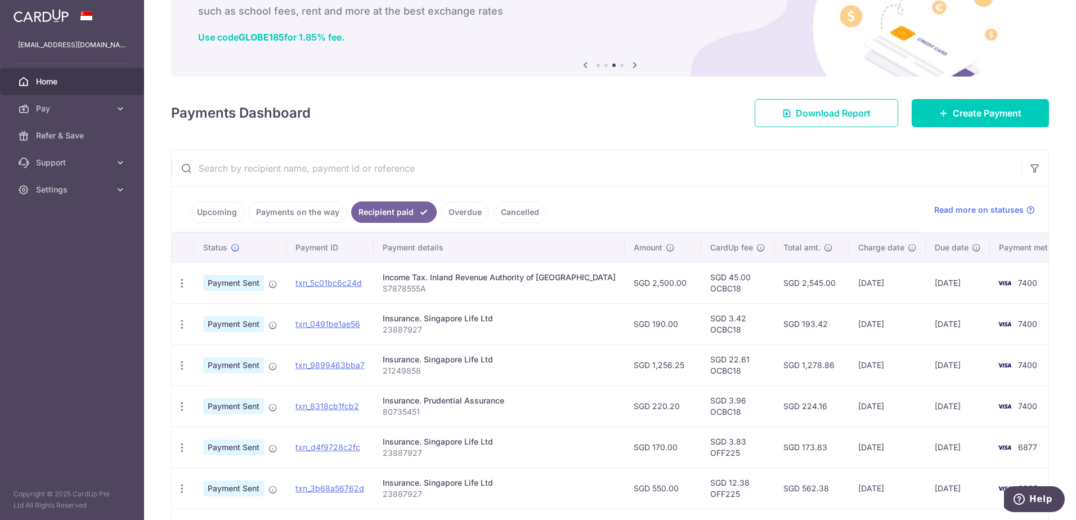
scroll to position [152, 0]
